Goal: Information Seeking & Learning: Learn about a topic

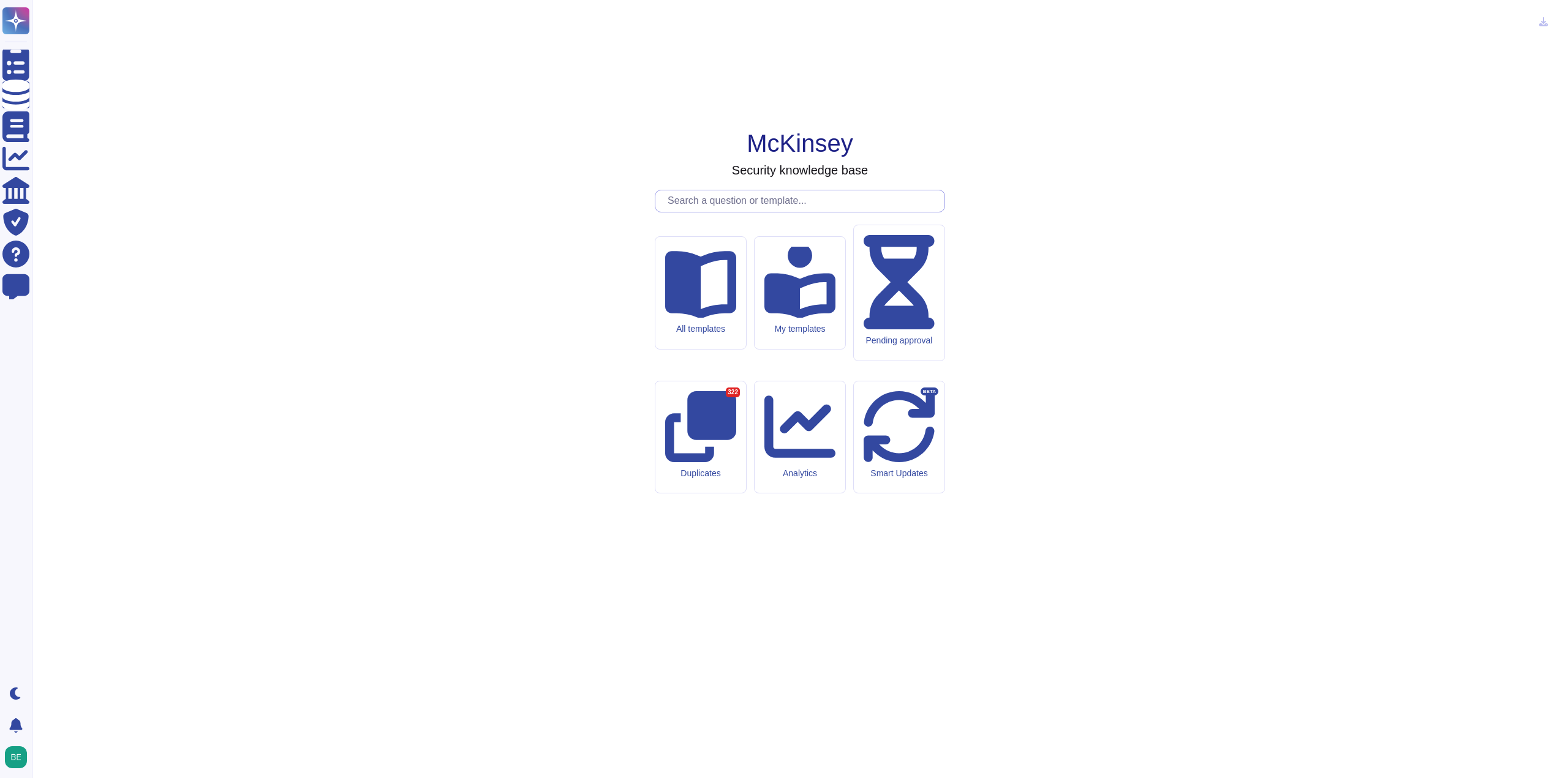
click at [710, 212] on input "text" at bounding box center [803, 201] width 283 height 21
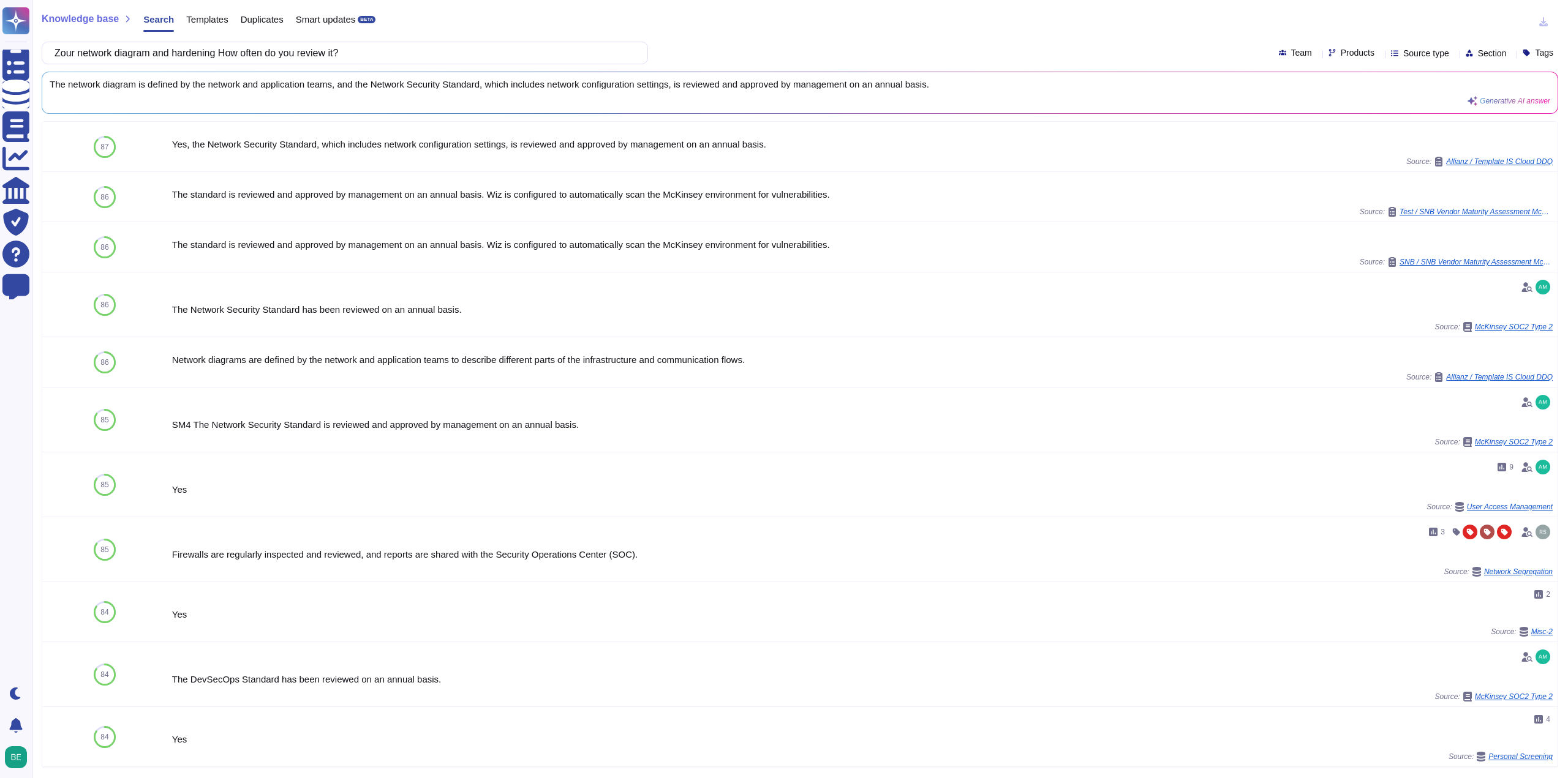
type input "Zour network diagram and hardening How often do you review it?"
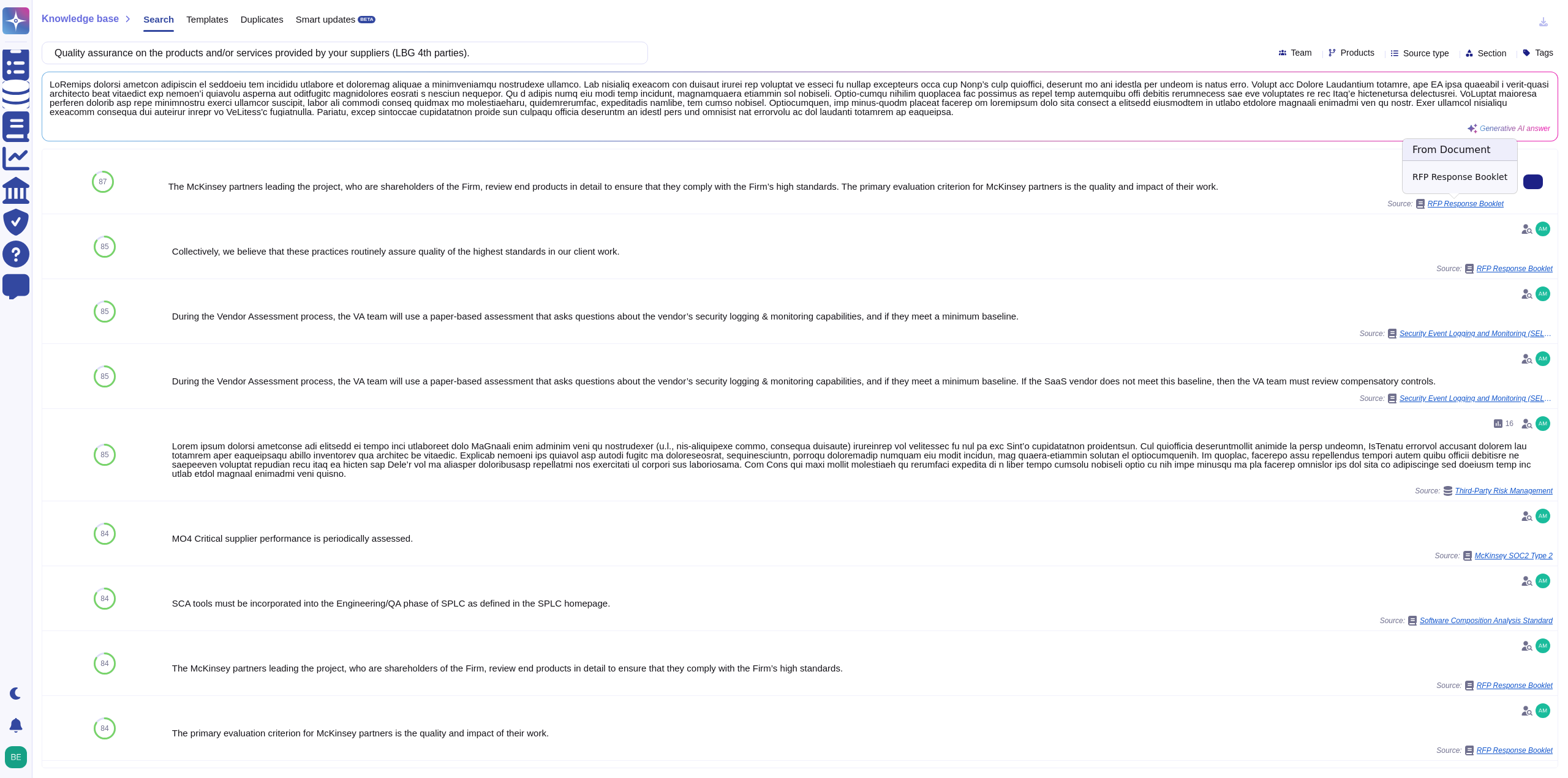
click at [1465, 201] on span "RFP Response Booklet" at bounding box center [1466, 203] width 76 height 7
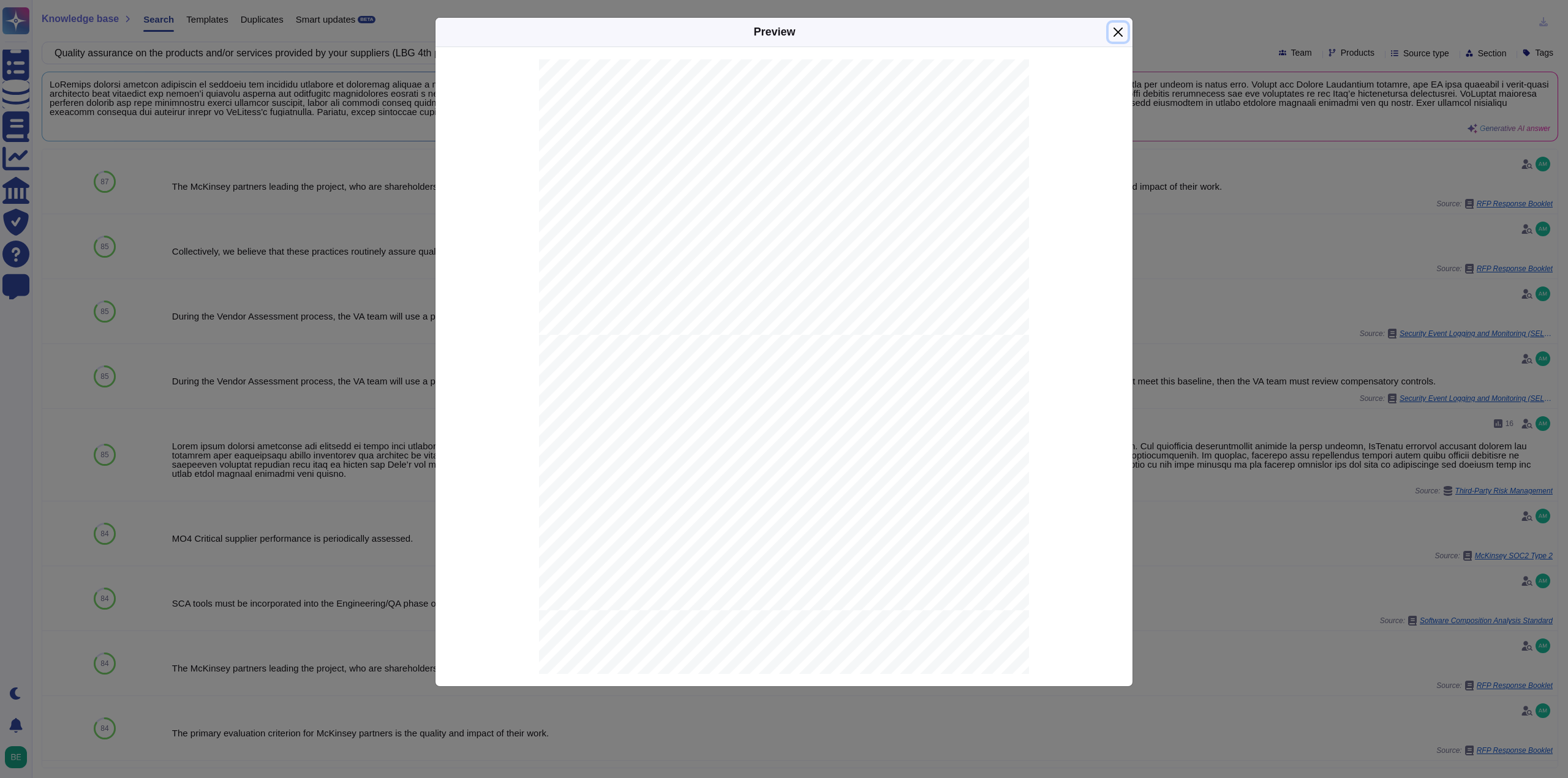
click at [1120, 32] on button "Close" at bounding box center [1117, 32] width 19 height 19
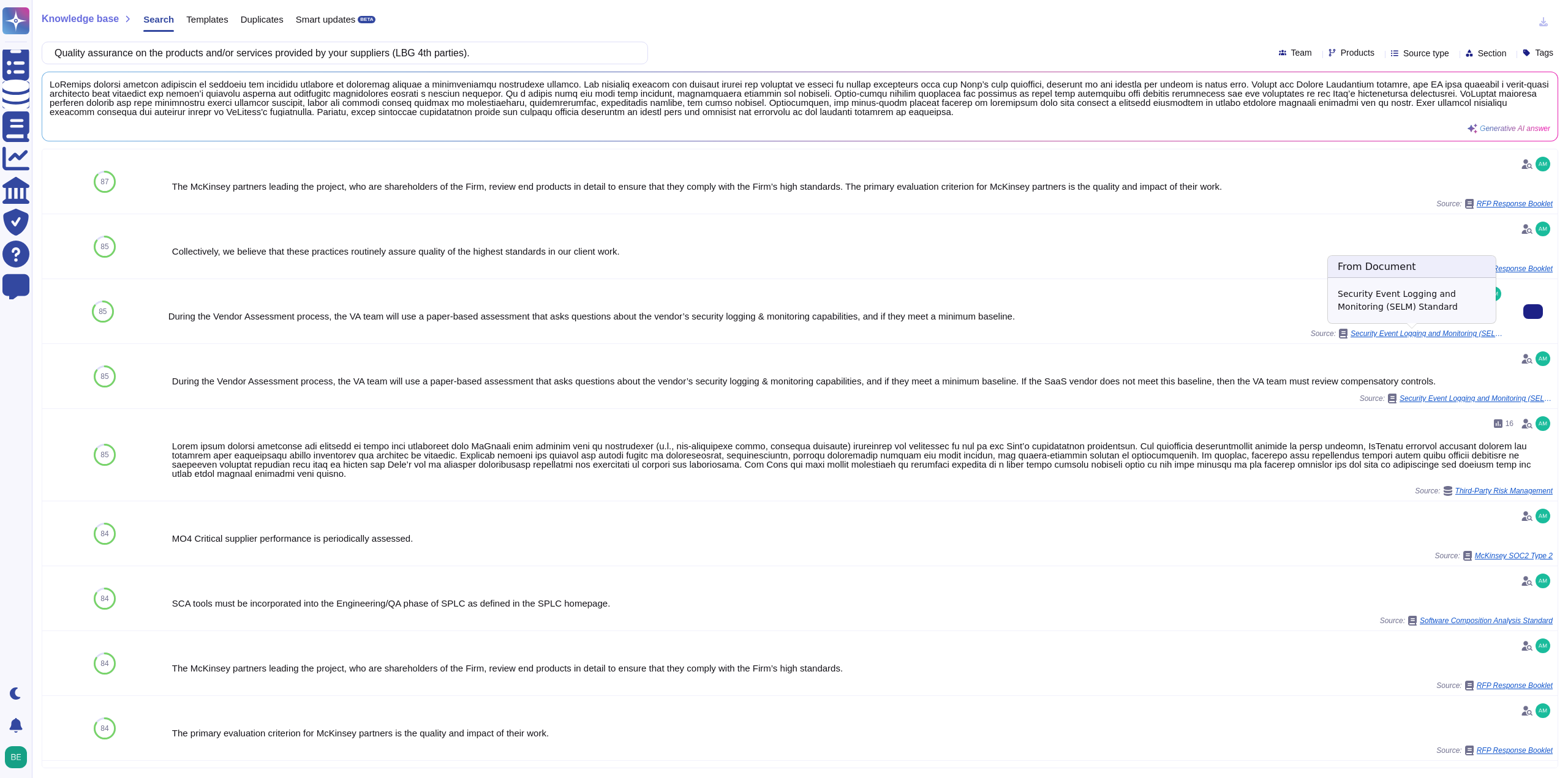
click at [1352, 334] on span "Security Event Logging and Monitoring (SELM) Standard" at bounding box center [1427, 333] width 153 height 7
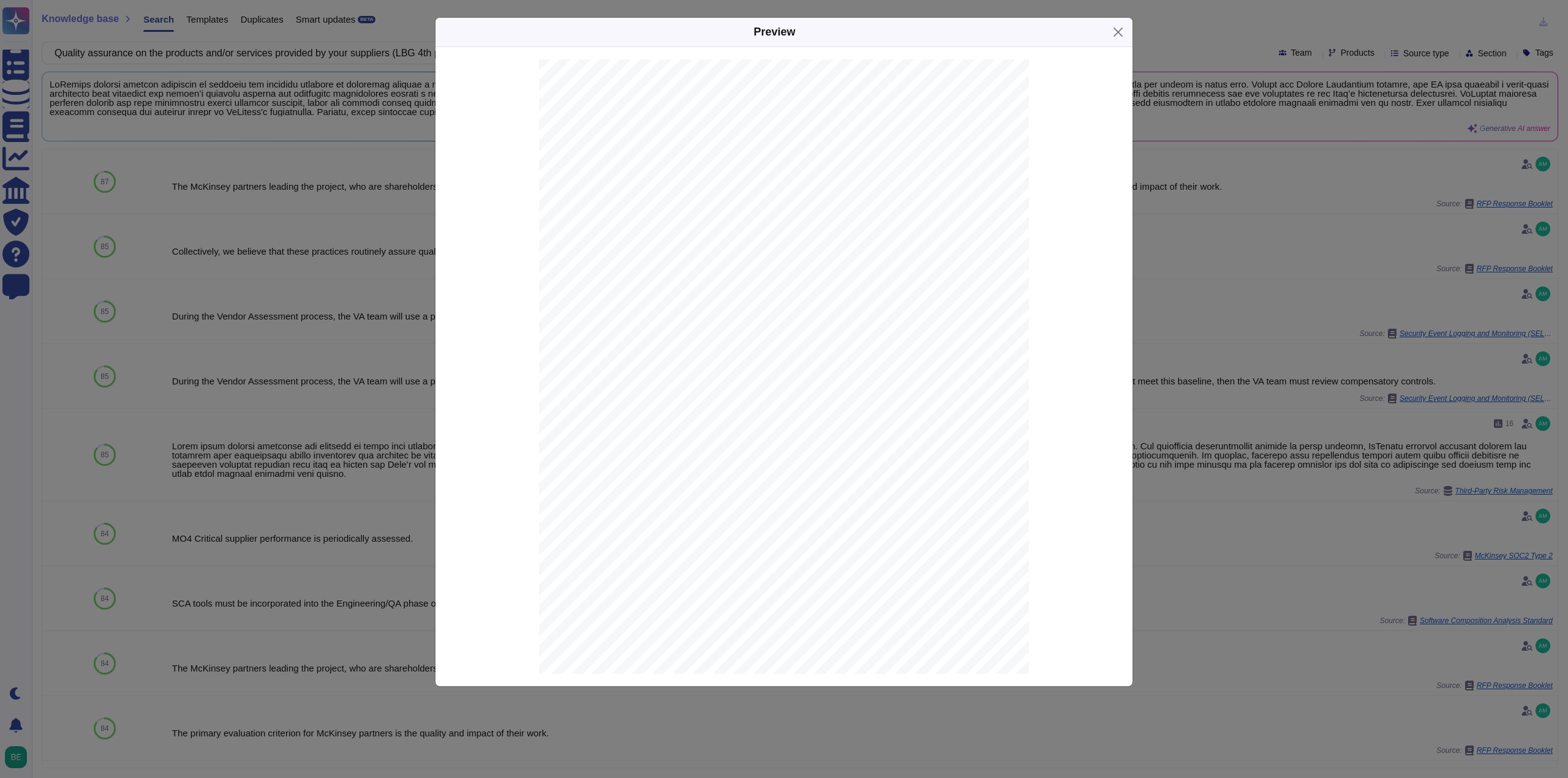
scroll to position [9636, 0]
click at [1121, 32] on button "Close" at bounding box center [1117, 32] width 19 height 19
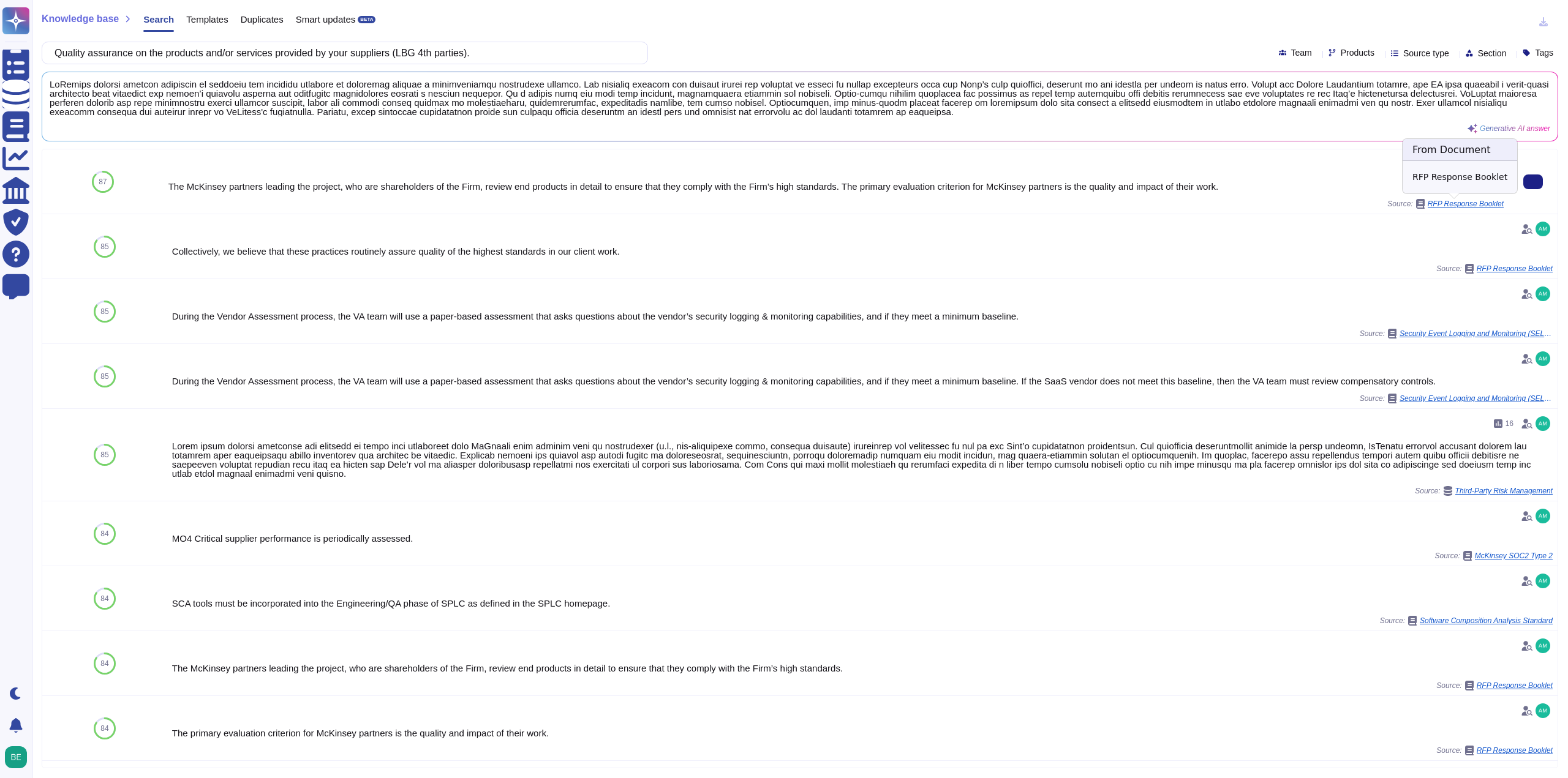
drag, startPoint x: 1467, startPoint y: 204, endPoint x: 1262, endPoint y: 160, distance: 209.7
click at [1262, 160] on div at bounding box center [836, 164] width 1335 height 19
click at [1426, 199] on div "RFP Response Booklet" at bounding box center [1460, 203] width 88 height 10
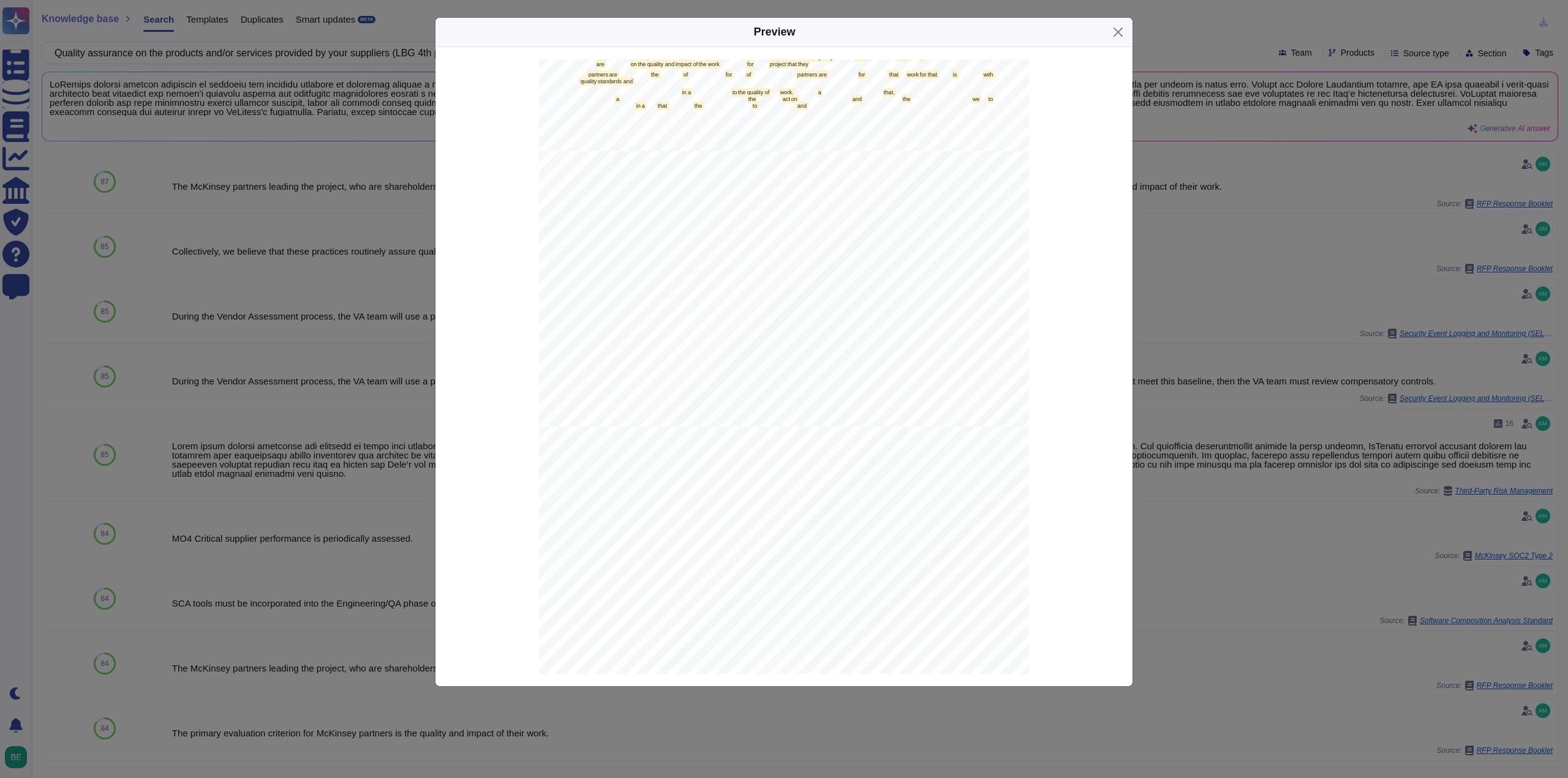
scroll to position [4684, 0]
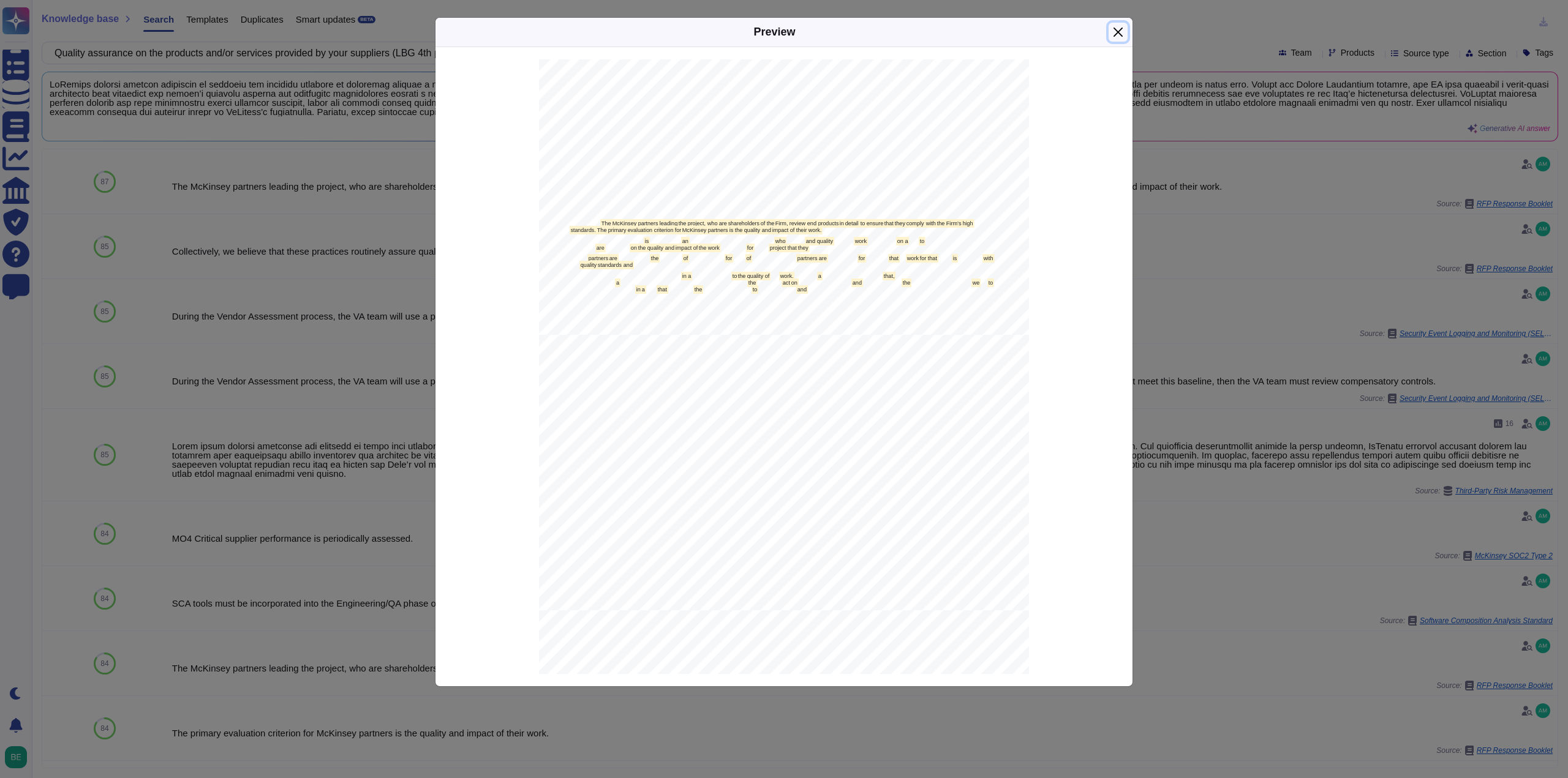
click at [1114, 36] on button "Close" at bounding box center [1117, 32] width 19 height 19
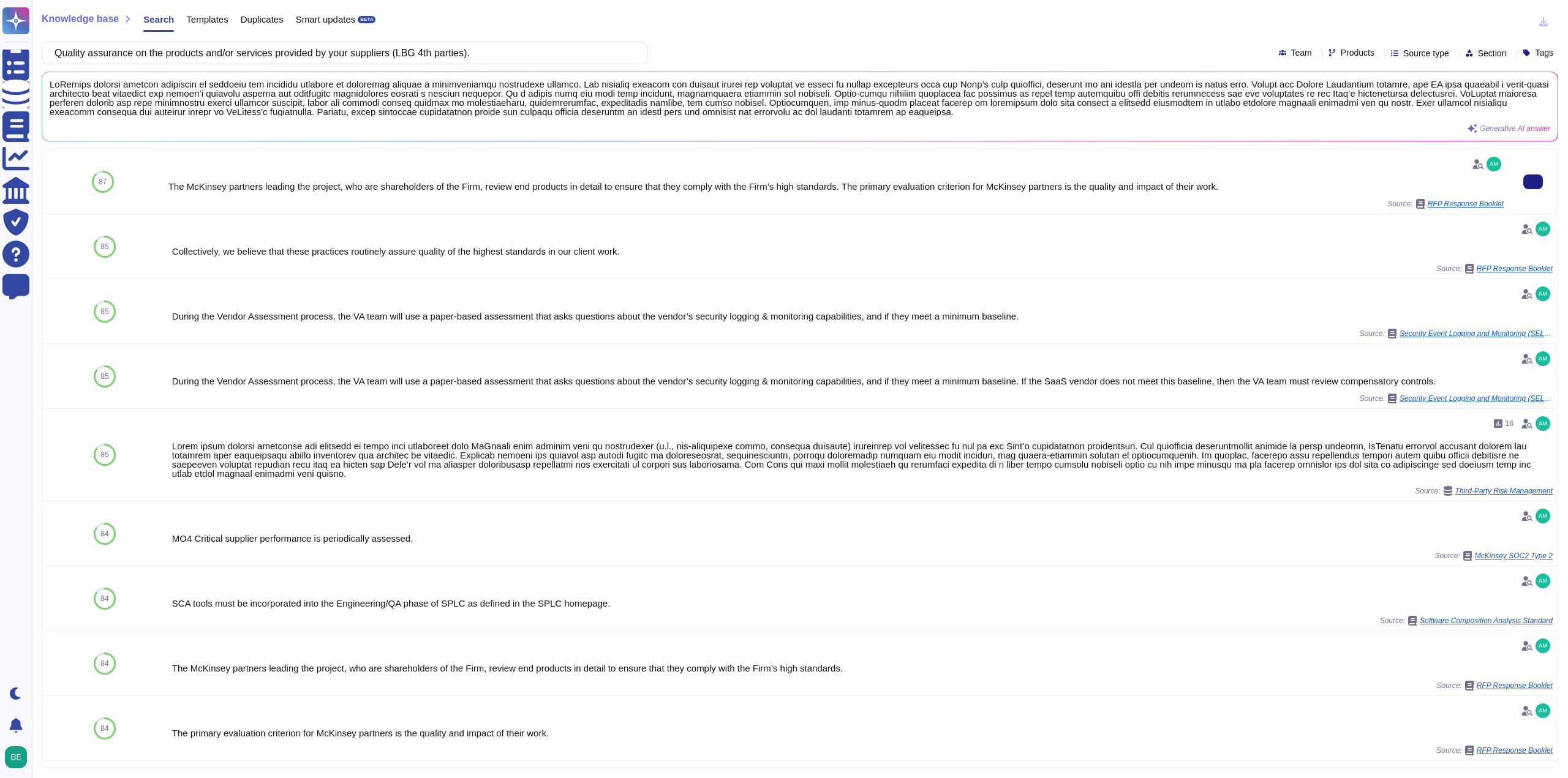
click at [1478, 205] on span "RFP Response Booklet" at bounding box center [1466, 203] width 76 height 7
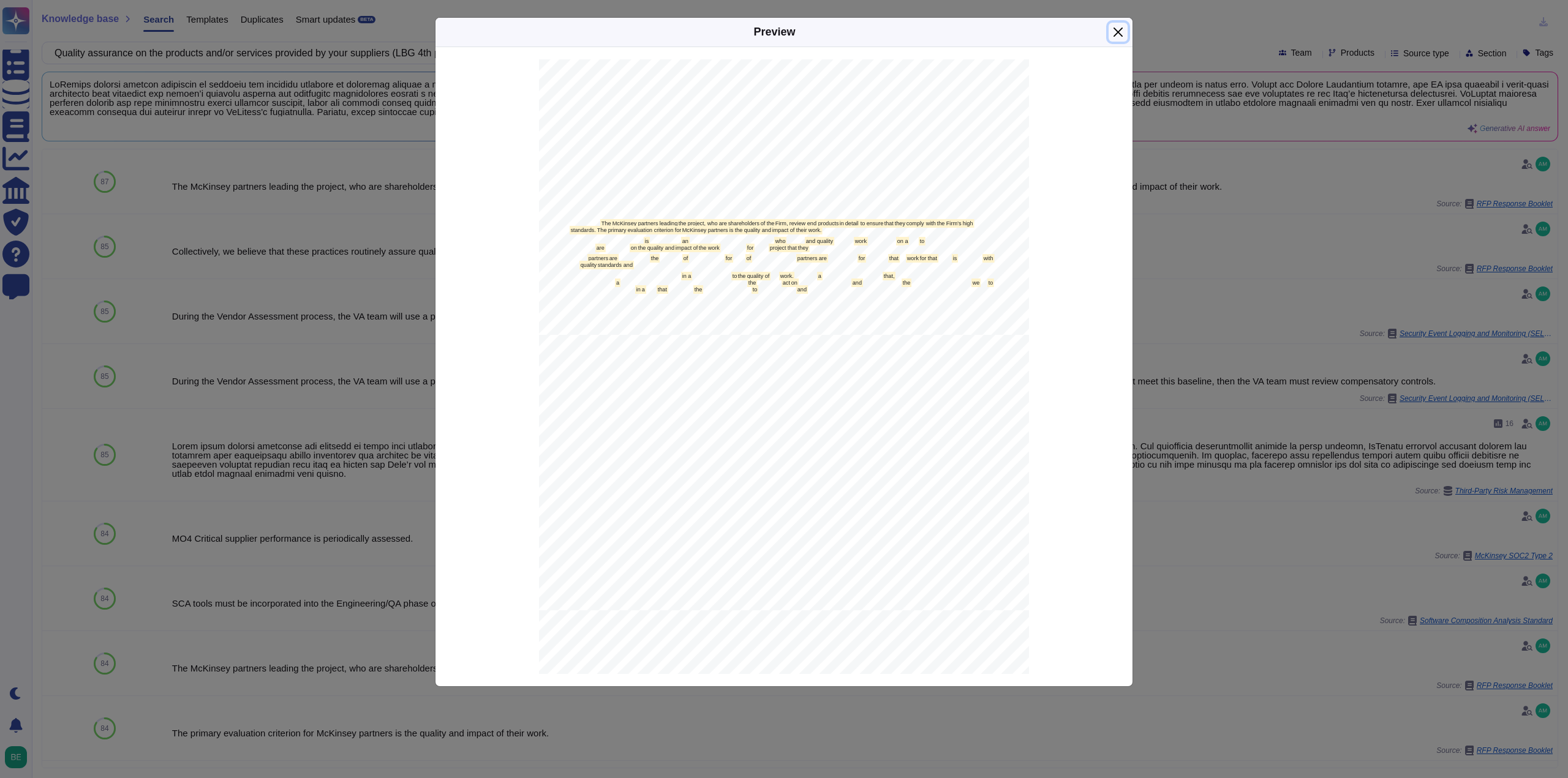
click at [1119, 34] on button "Close" at bounding box center [1117, 32] width 19 height 19
